Goal: Navigation & Orientation: Find specific page/section

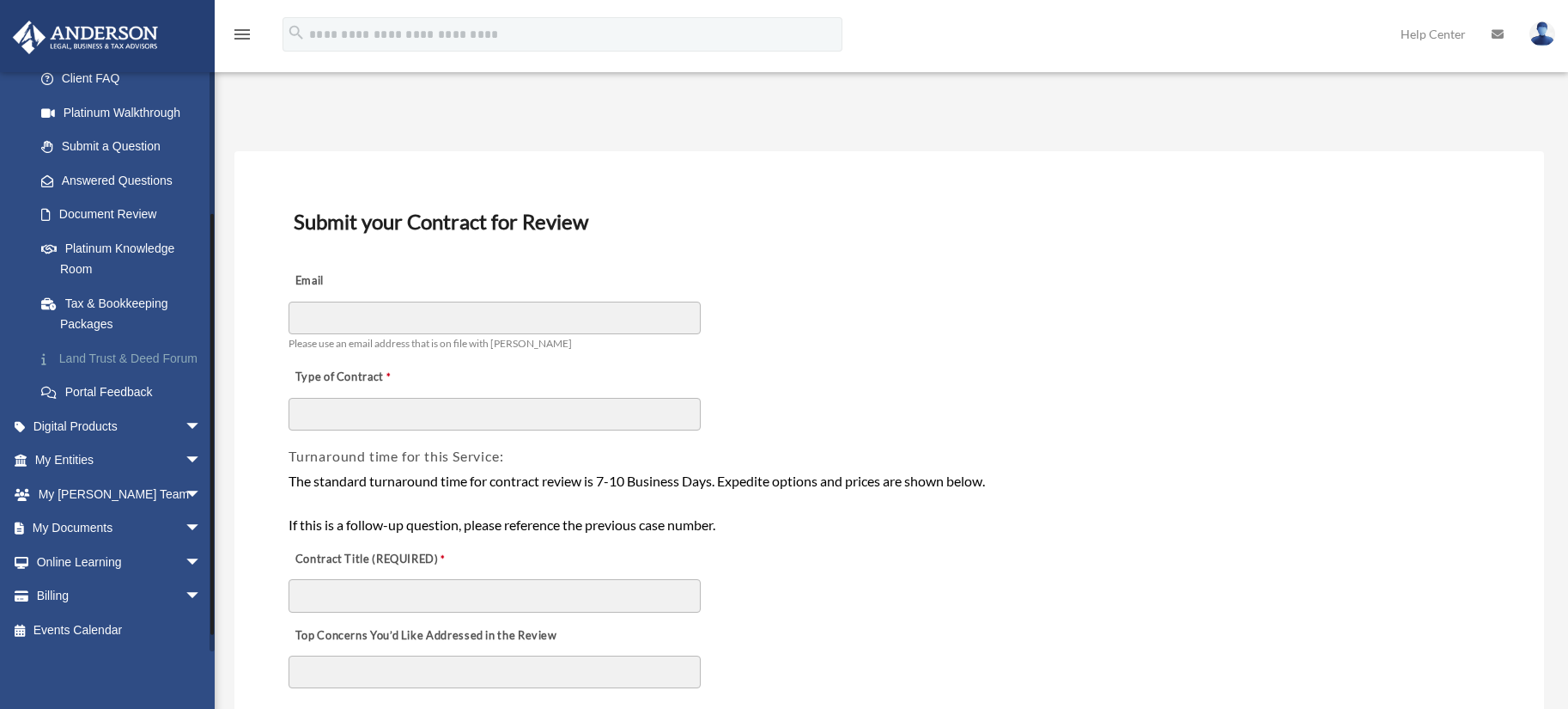
scroll to position [205, 0]
click at [184, 461] on span "arrow_drop_down" at bounding box center [201, 460] width 34 height 35
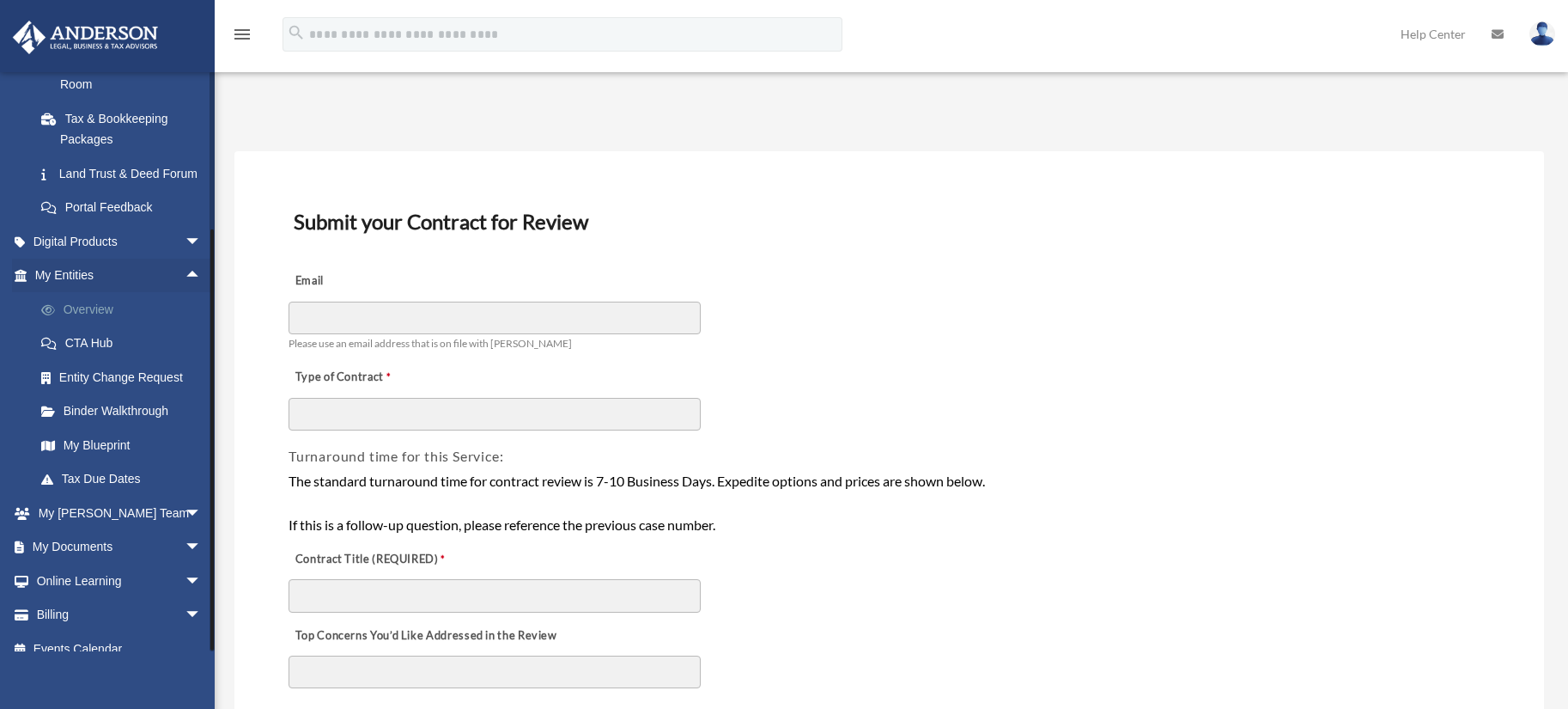
scroll to position [409, 0]
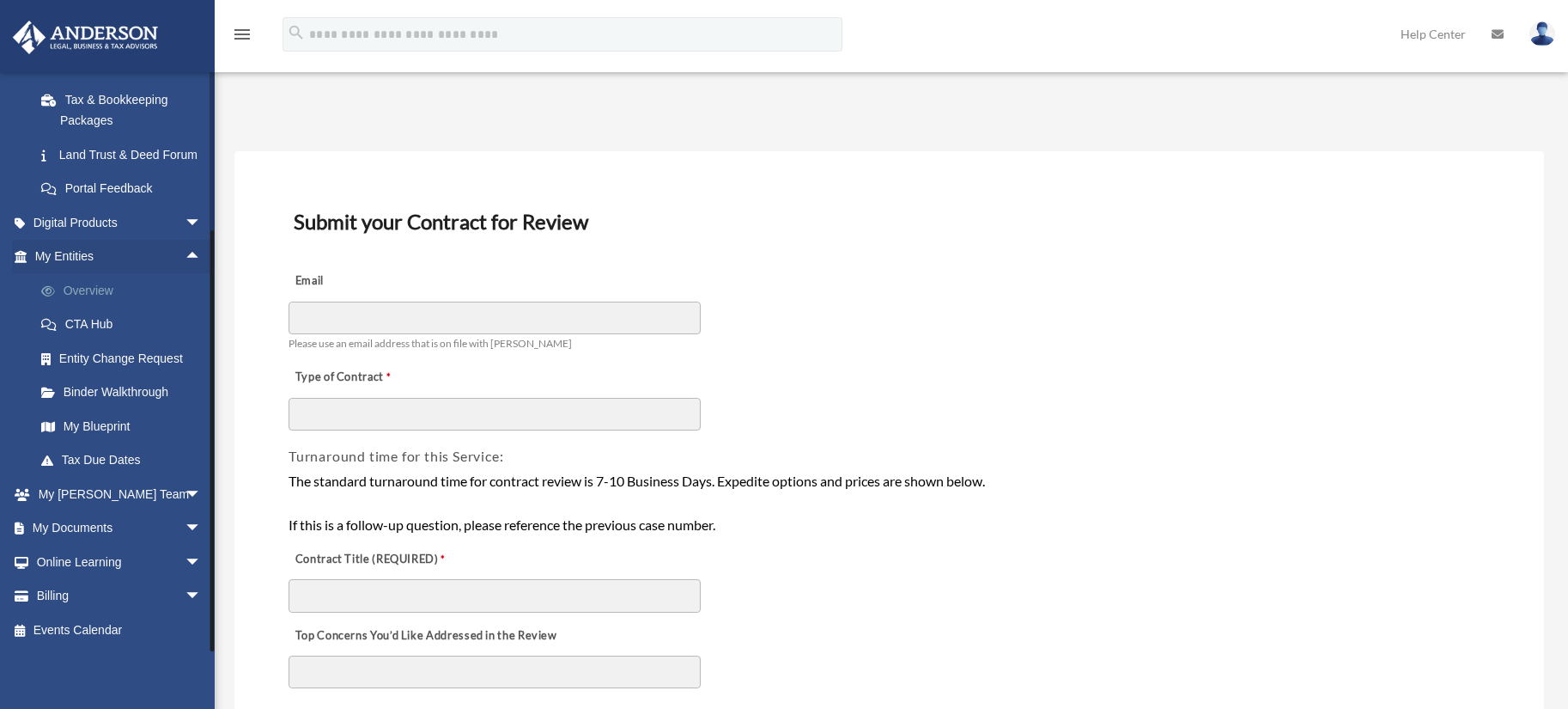
click at [84, 289] on link "Overview" at bounding box center [125, 290] width 203 height 34
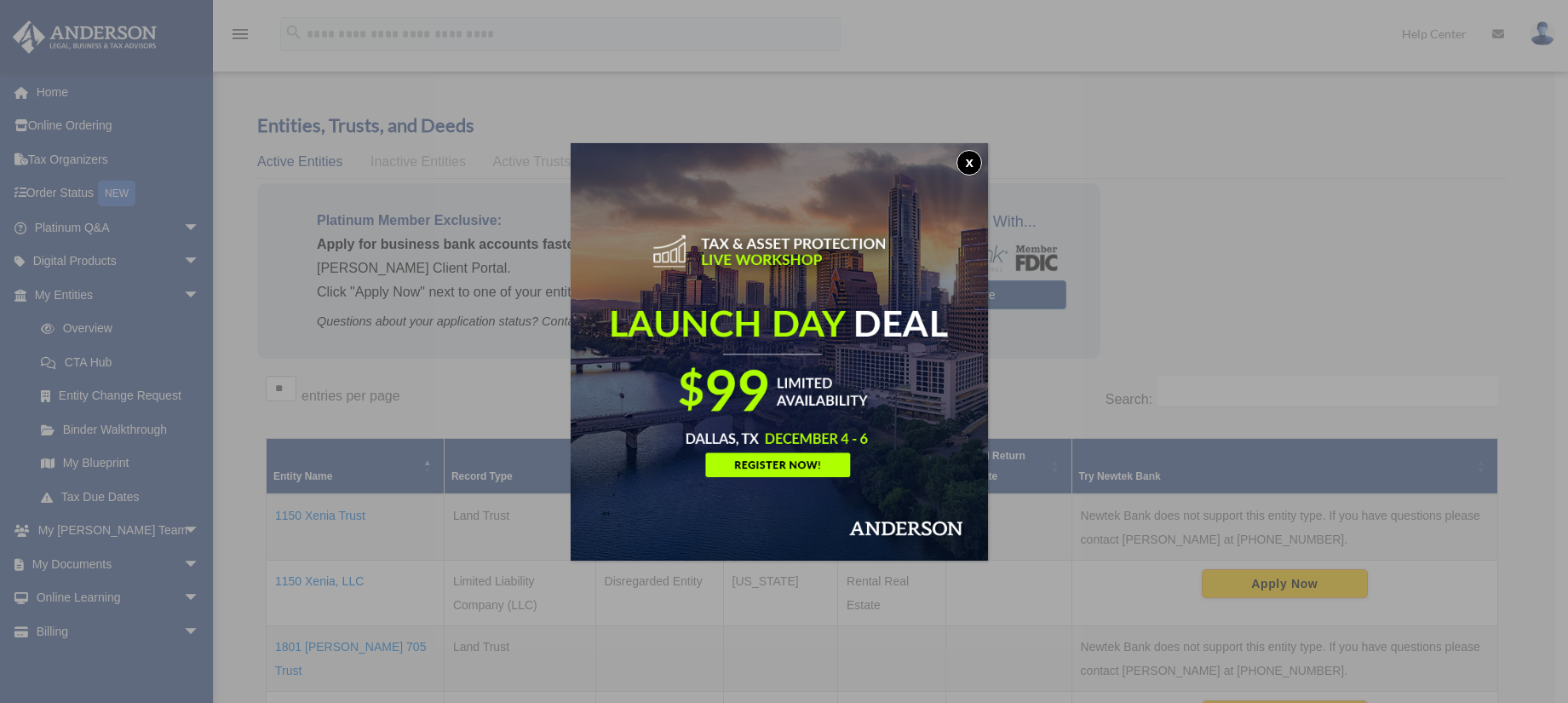
click at [979, 160] on button "x" at bounding box center [969, 162] width 26 height 26
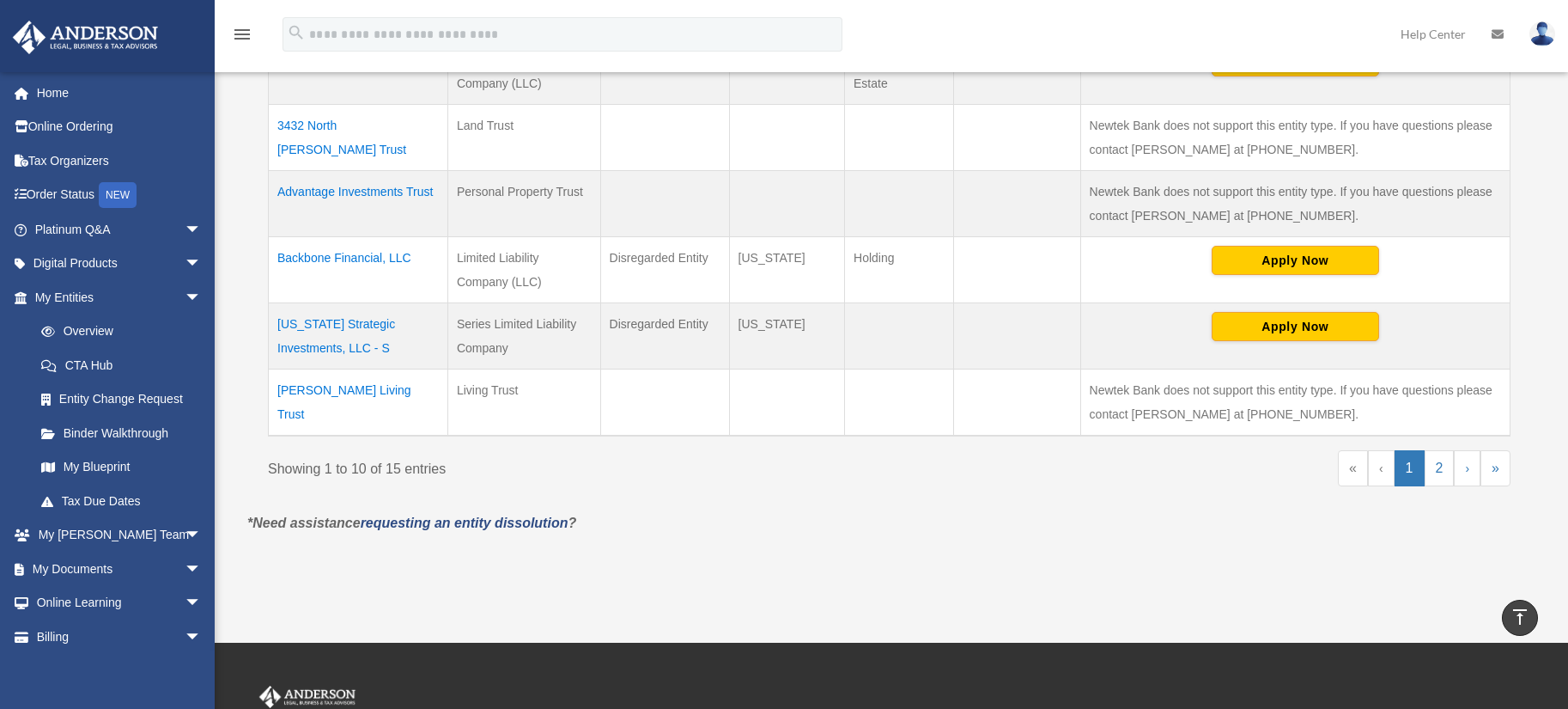
scroll to position [773, 0]
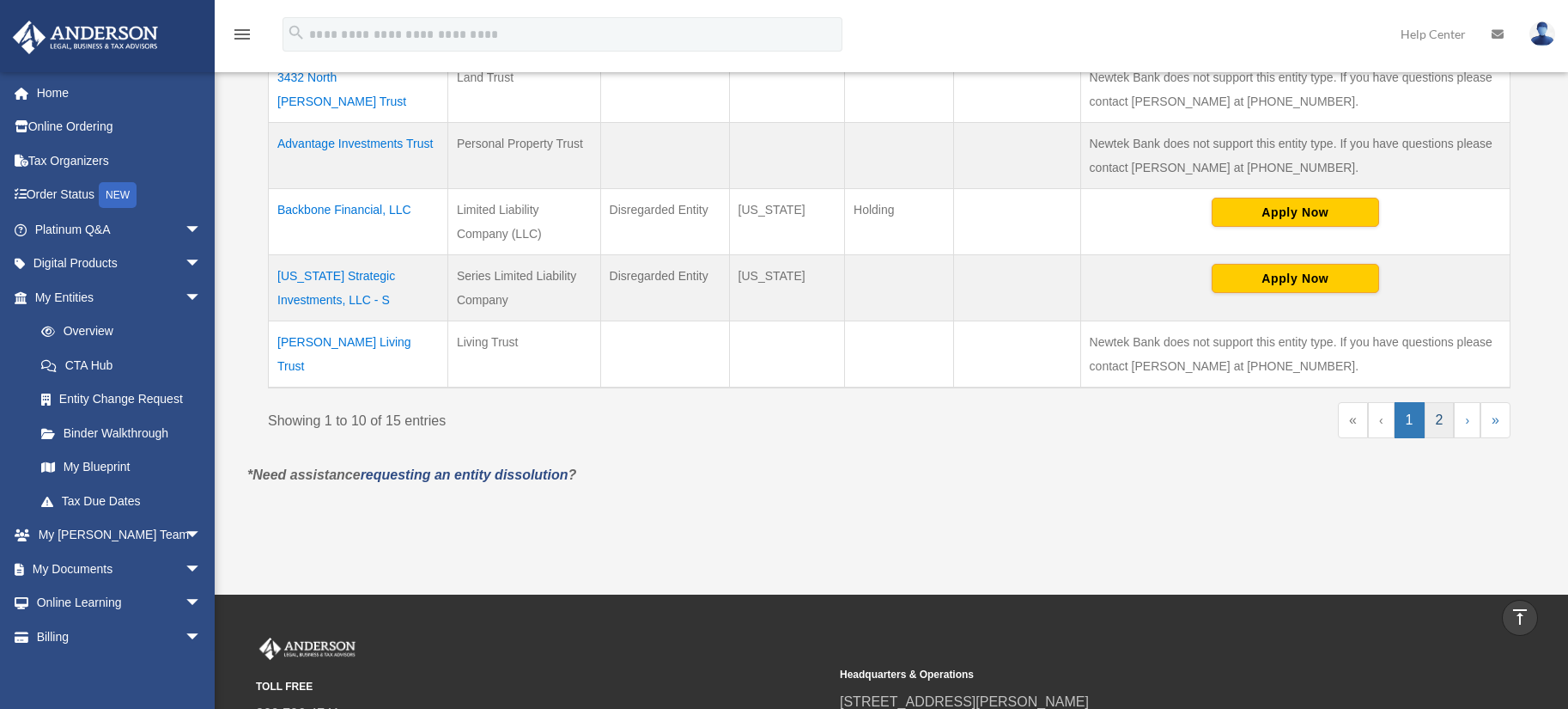
click at [1445, 422] on link "2" at bounding box center [1440, 420] width 30 height 36
